Goal: Find specific page/section: Find specific page/section

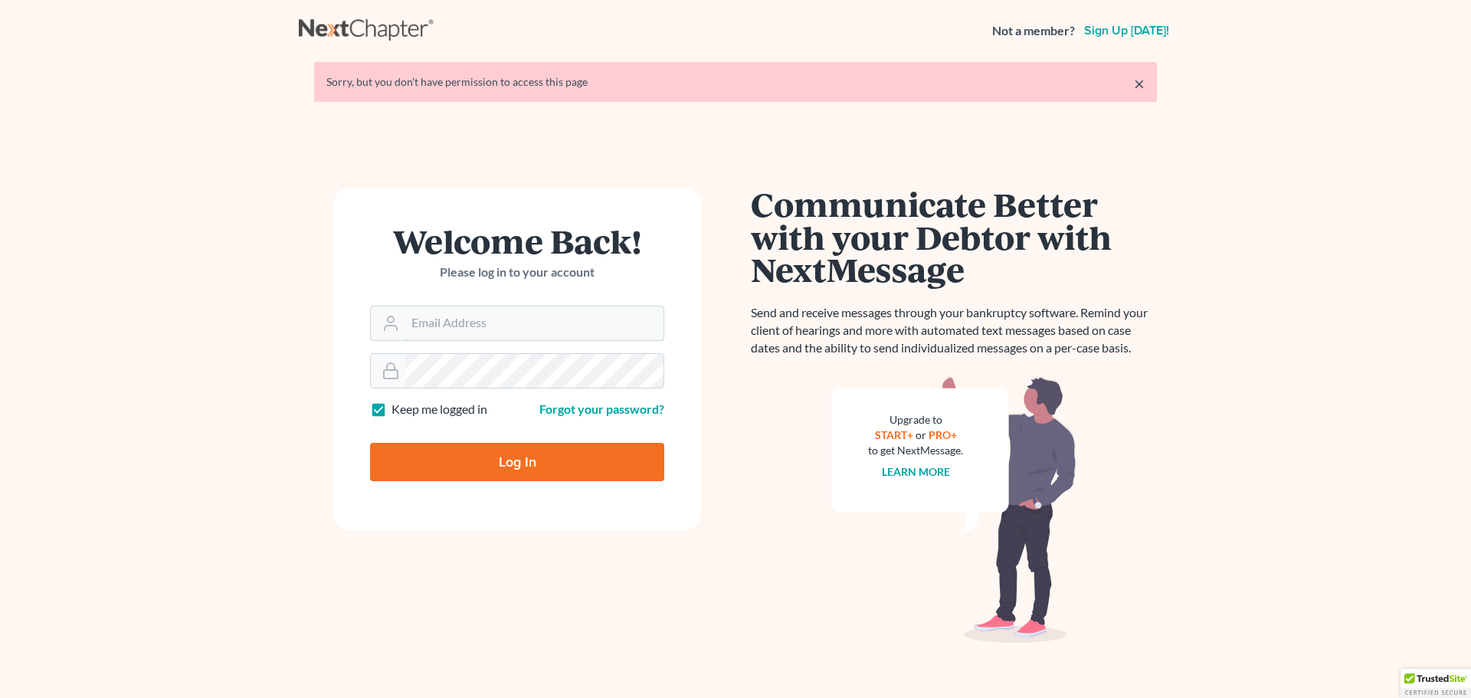
type input "carey@lakeohiolaw.com"
click at [487, 444] on input "Log In" at bounding box center [517, 462] width 294 height 38
type input "Thinking..."
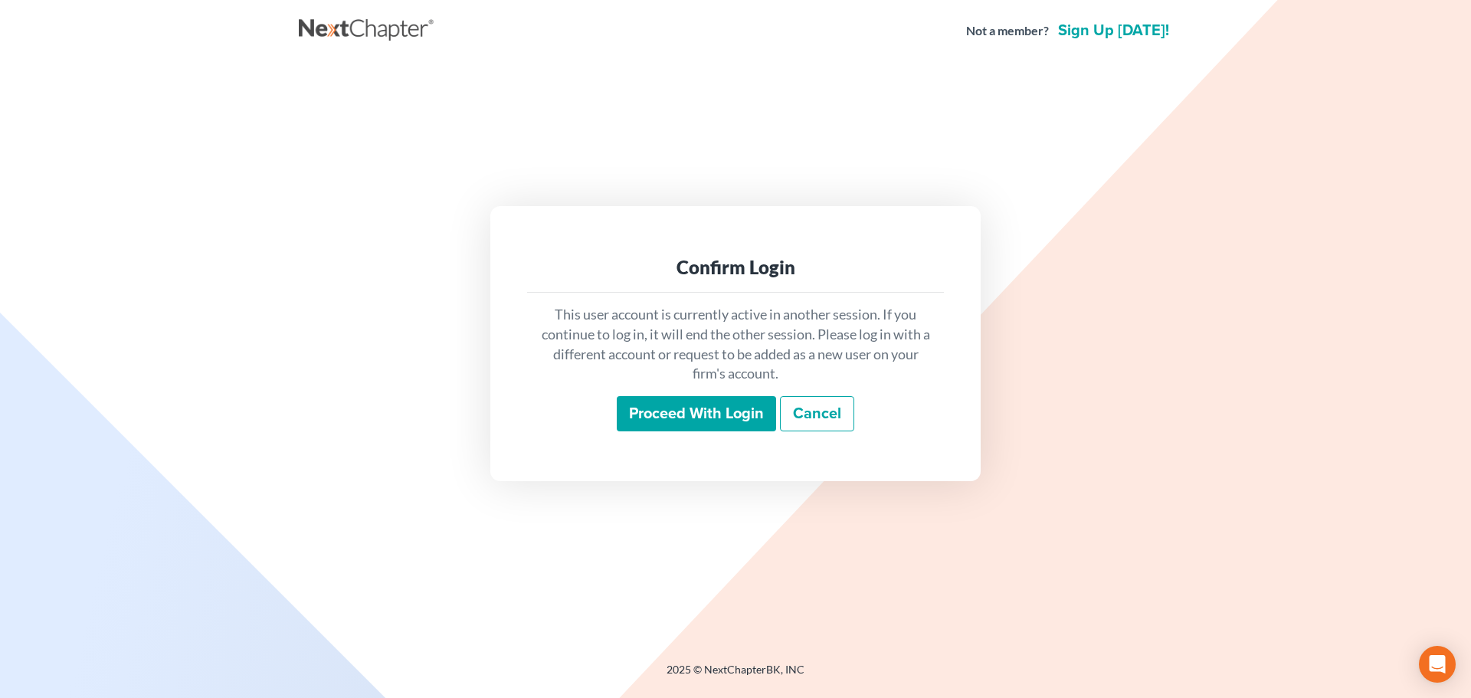
drag, startPoint x: 696, startPoint y: 394, endPoint x: 696, endPoint y: 418, distance: 24.5
click at [695, 397] on div "This user account is currently active in another session. If you continue to lo…" at bounding box center [735, 368] width 417 height 151
click at [696, 418] on input "Proceed with login" at bounding box center [696, 413] width 159 height 35
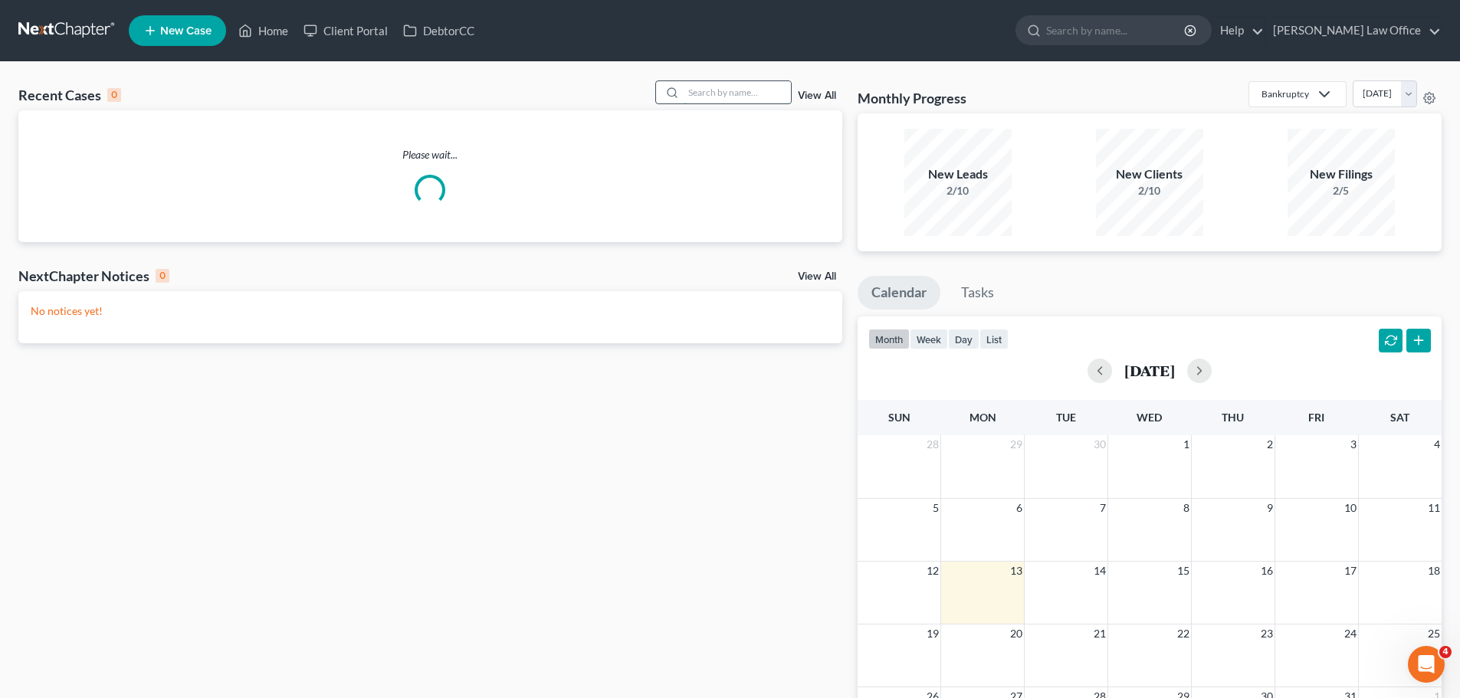
click at [716, 97] on input "search" at bounding box center [736, 92] width 107 height 22
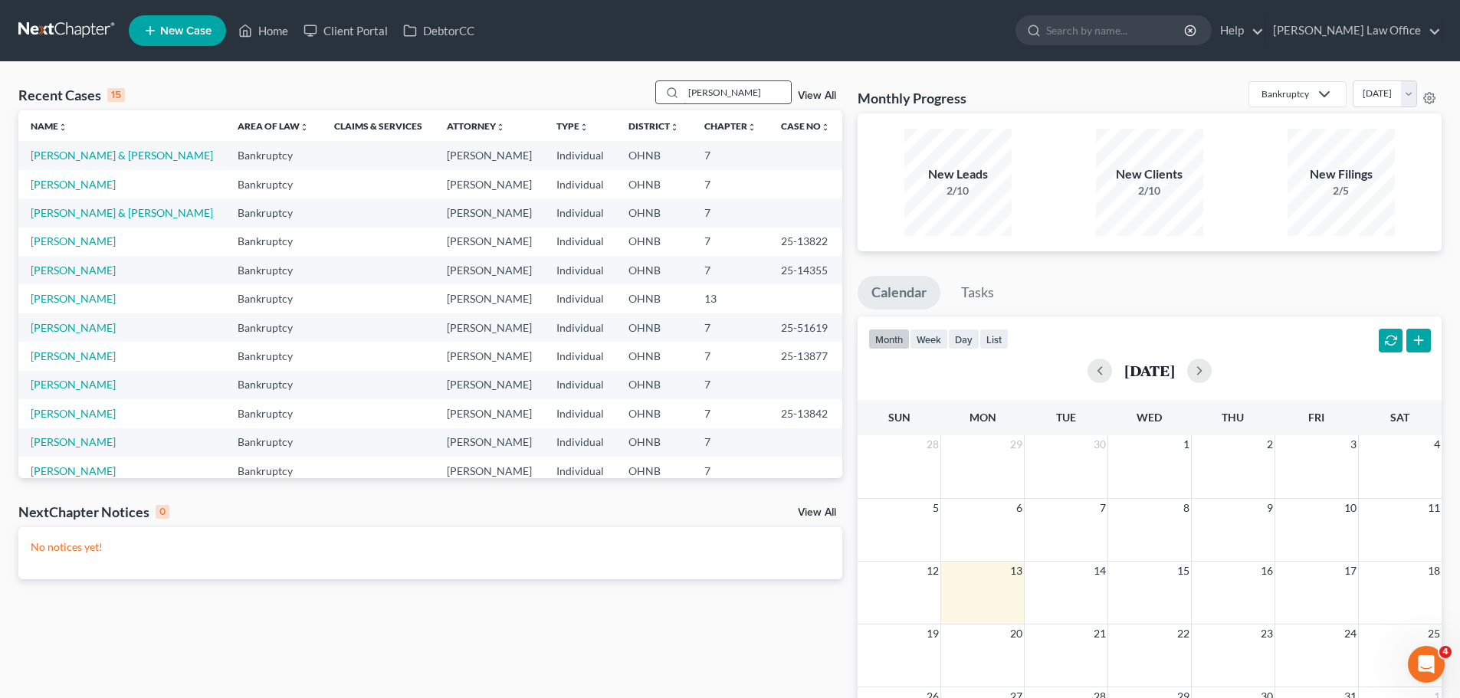
type input "Kocevar"
